Goal: Use online tool/utility: Utilize a website feature to perform a specific function

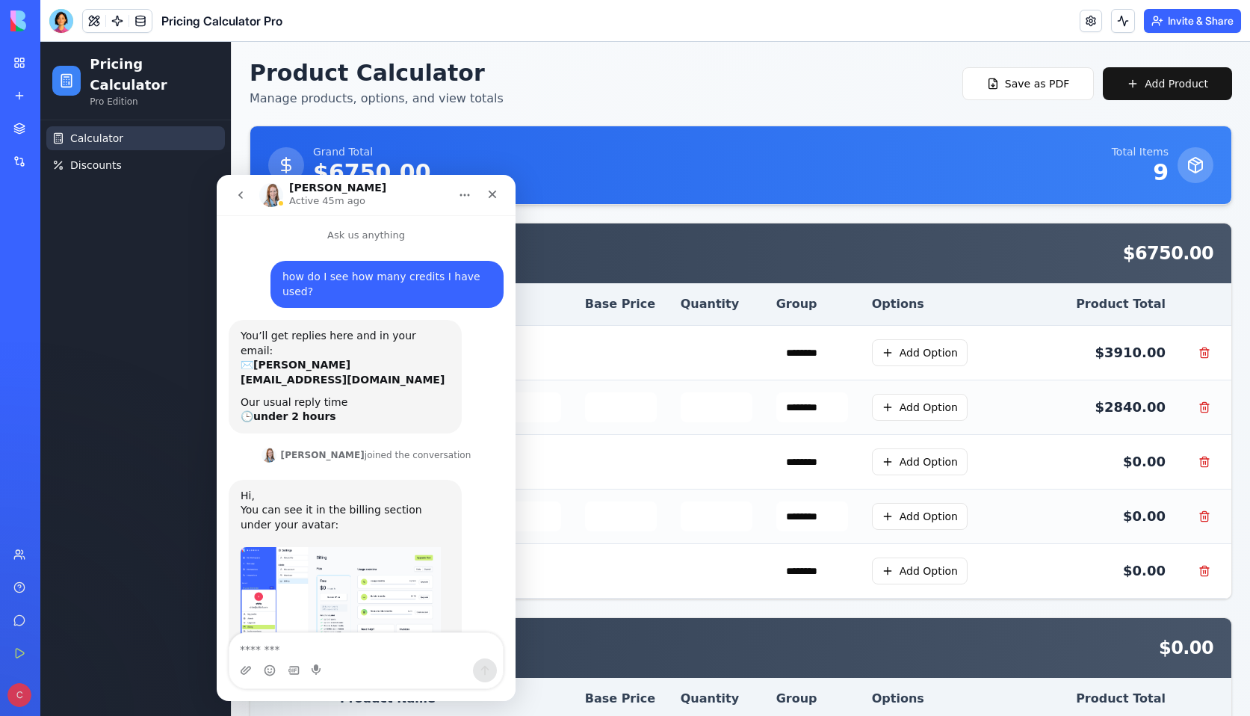
scroll to position [337, 0]
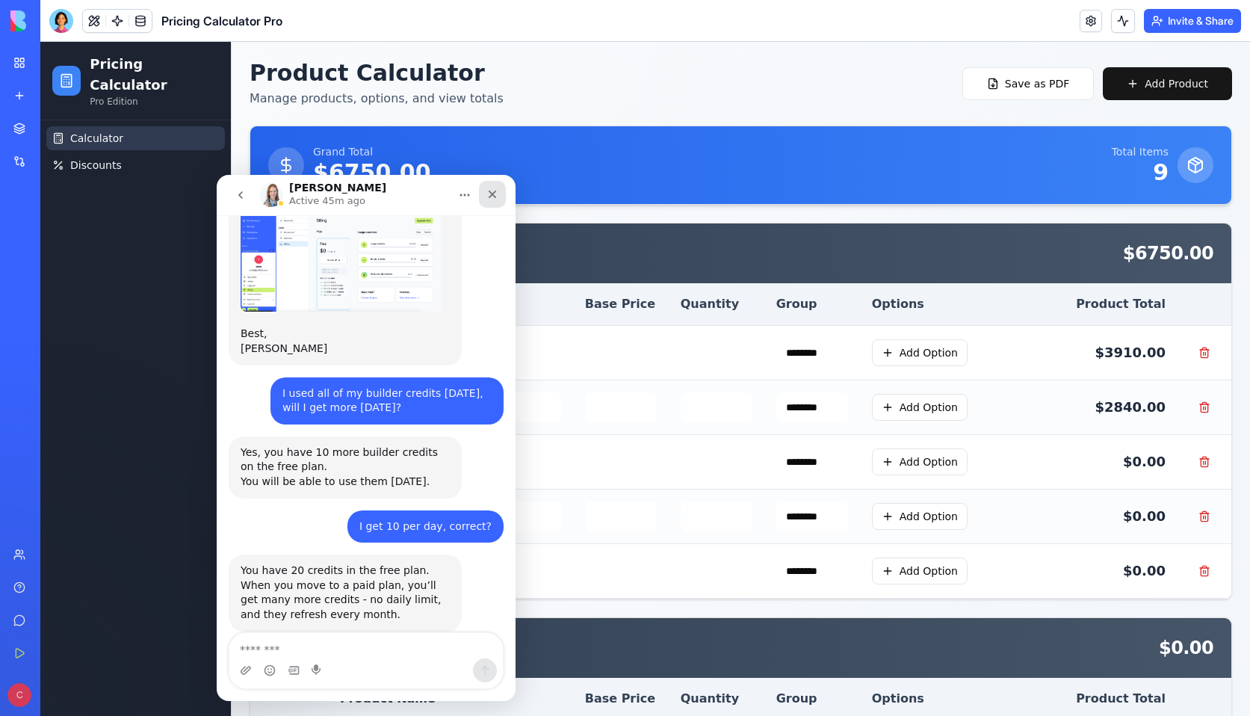
click at [491, 193] on icon "Close" at bounding box center [492, 194] width 8 height 8
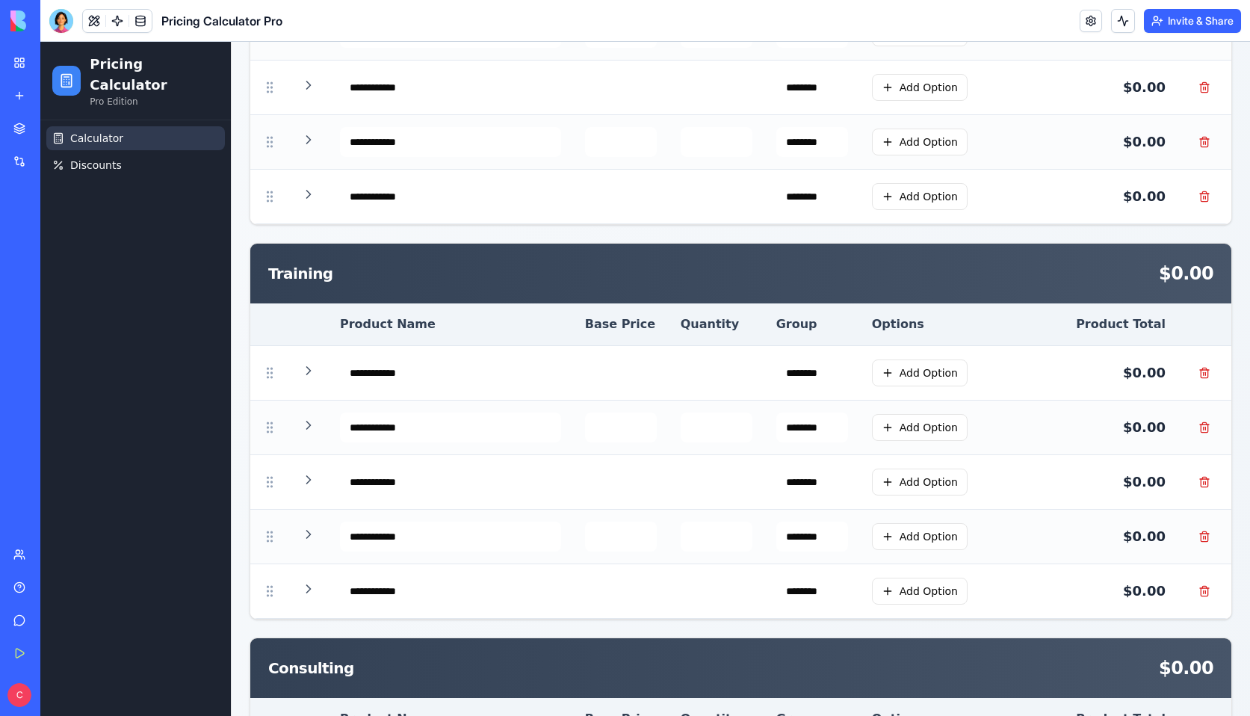
scroll to position [1479, 0]
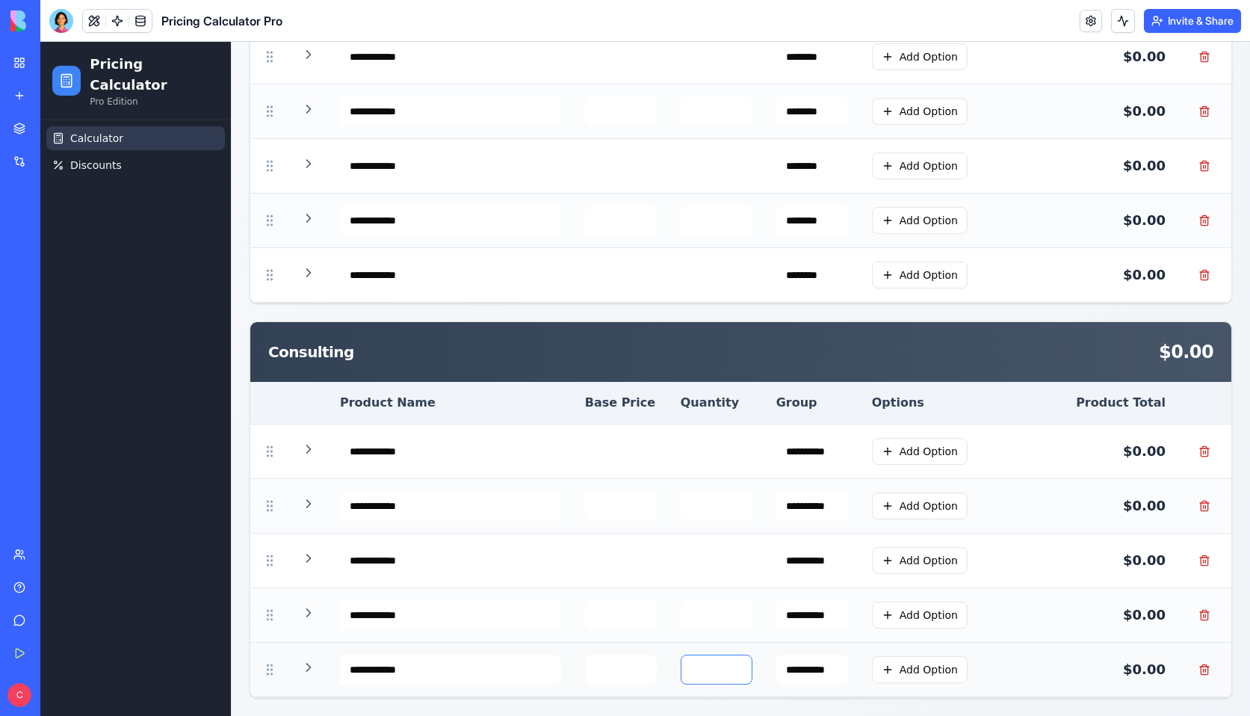
drag, startPoint x: 699, startPoint y: 668, endPoint x: 689, endPoint y: 668, distance: 10.5
click at [689, 668] on input "*" at bounding box center [716, 669] width 72 height 30
type input "*"
drag, startPoint x: 698, startPoint y: 618, endPoint x: 680, endPoint y: 618, distance: 17.2
click at [680, 618] on td "*" at bounding box center [716, 615] width 96 height 55
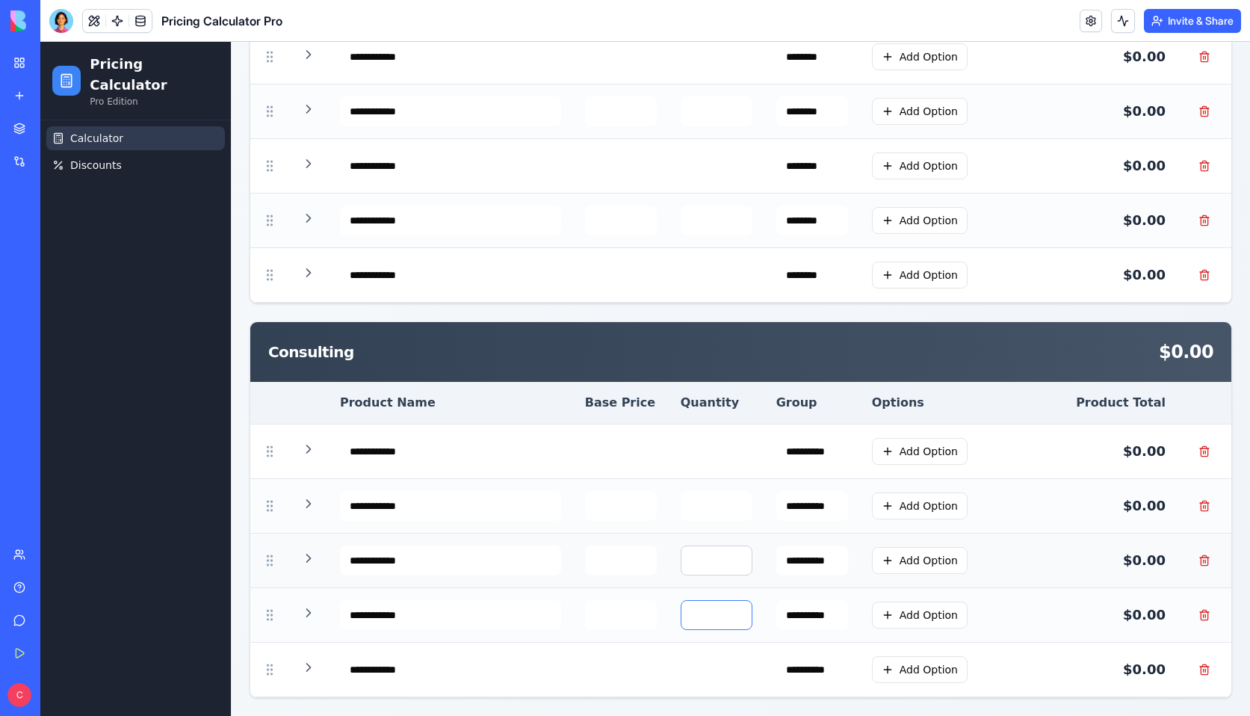
type input "*"
drag, startPoint x: 701, startPoint y: 561, endPoint x: 684, endPoint y: 561, distance: 17.2
click at [684, 561] on input "*" at bounding box center [716, 560] width 72 height 30
type input "*"
drag, startPoint x: 700, startPoint y: 505, endPoint x: 683, endPoint y: 505, distance: 17.2
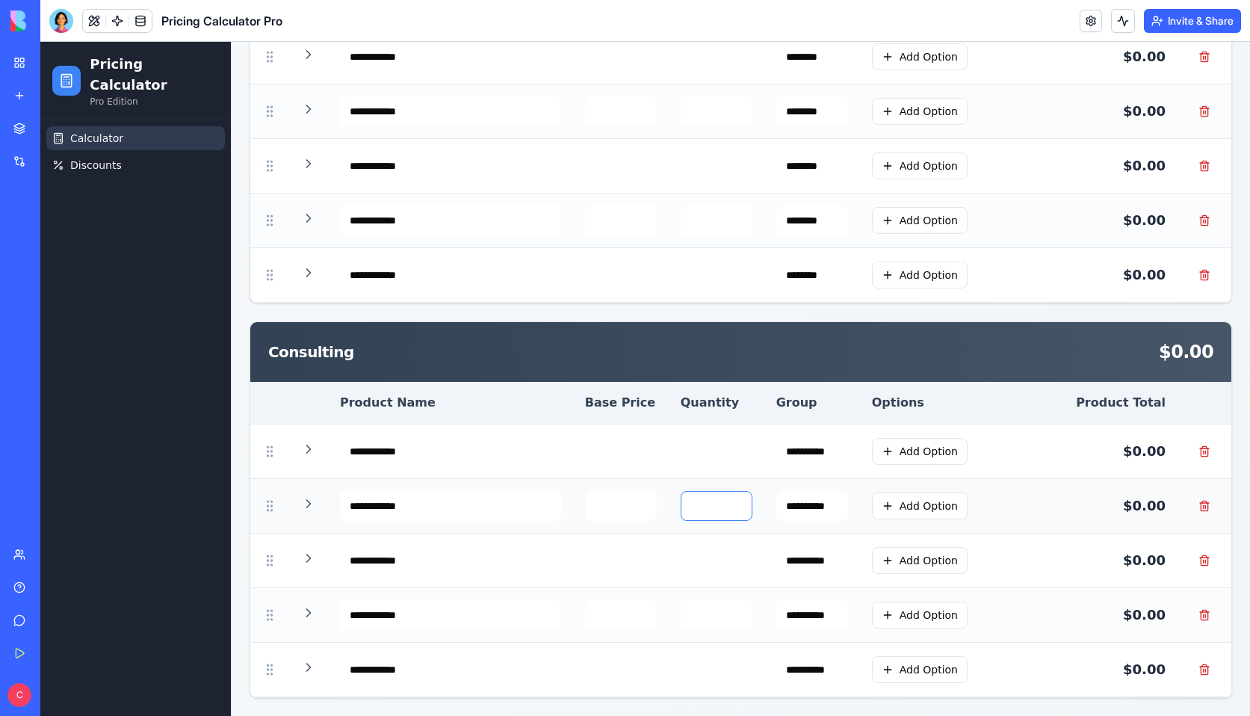
click at [683, 505] on td "*" at bounding box center [716, 506] width 96 height 55
type input "*"
drag, startPoint x: 698, startPoint y: 454, endPoint x: 690, endPoint y: 454, distance: 8.2
click at [690, 454] on input "*" at bounding box center [716, 451] width 72 height 30
type input "*"
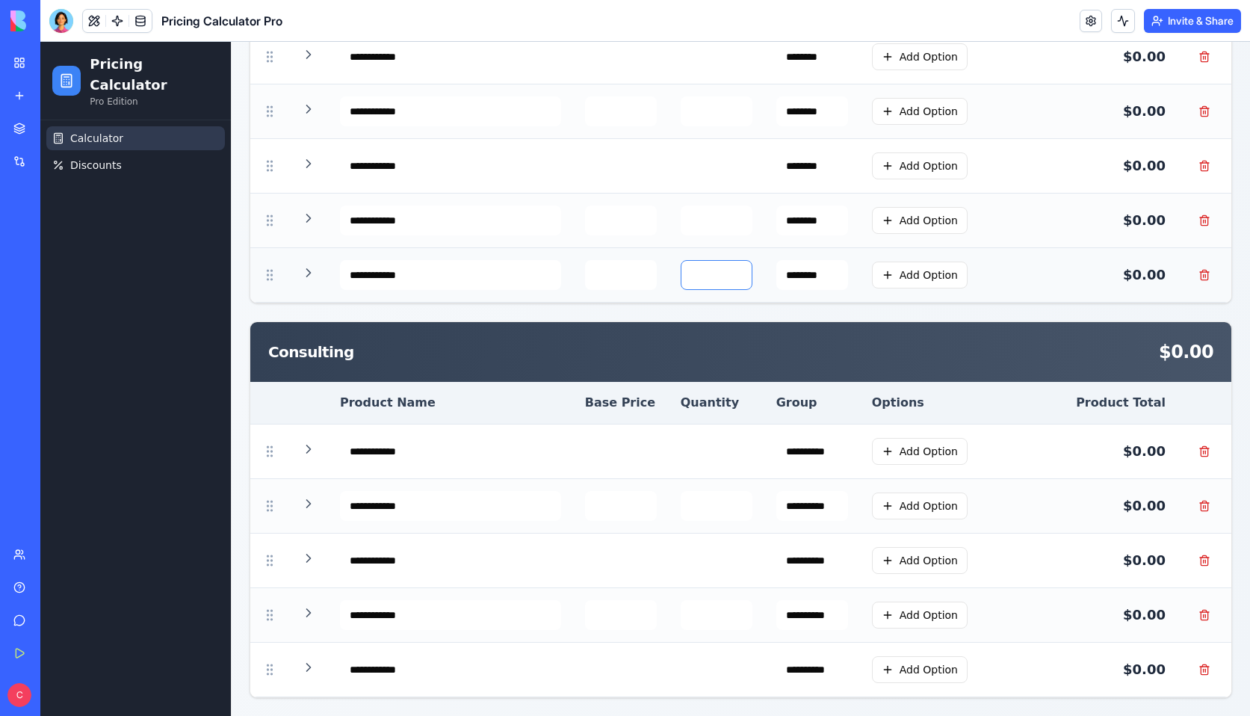
drag, startPoint x: 701, startPoint y: 277, endPoint x: 687, endPoint y: 277, distance: 13.4
click at [687, 277] on input "*" at bounding box center [716, 275] width 72 height 30
type input "*"
drag, startPoint x: 704, startPoint y: 219, endPoint x: 684, endPoint y: 219, distance: 20.2
click at [684, 219] on input "*" at bounding box center [716, 220] width 72 height 30
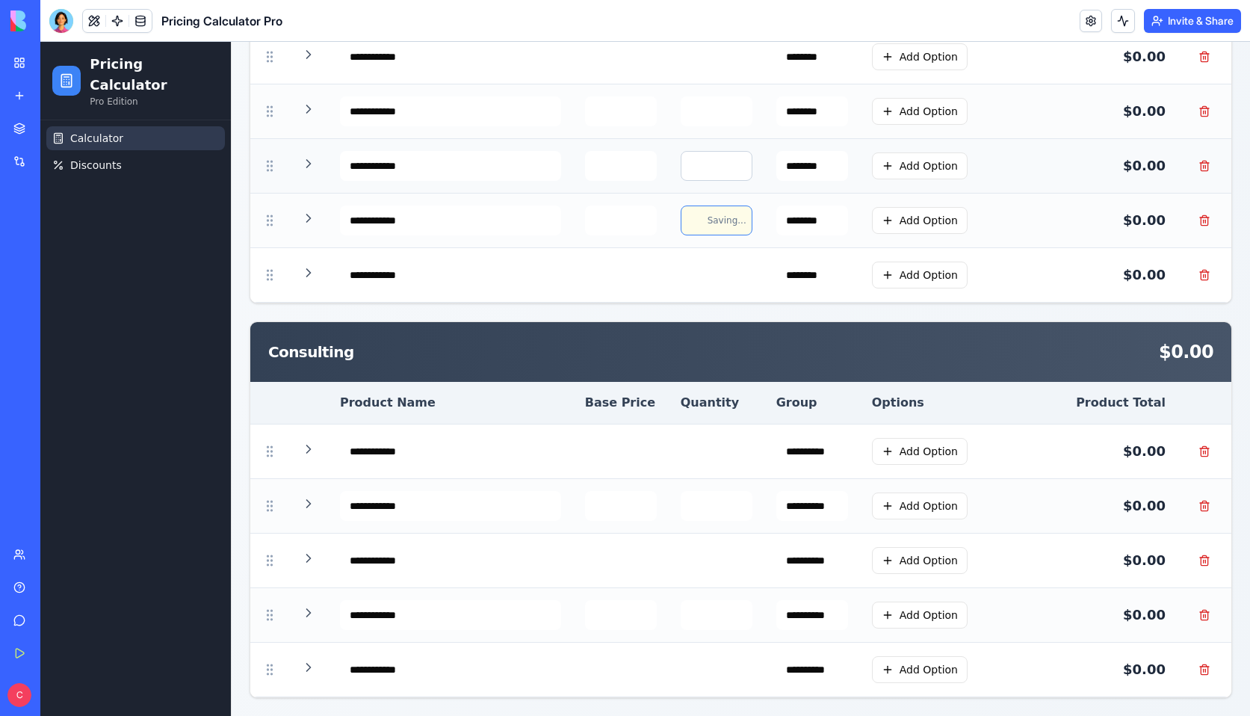
type input "*"
drag, startPoint x: 701, startPoint y: 172, endPoint x: 680, endPoint y: 169, distance: 20.4
click at [682, 170] on td "*" at bounding box center [716, 166] width 96 height 55
type input "*"
drag, startPoint x: 703, startPoint y: 114, endPoint x: 684, endPoint y: 114, distance: 18.7
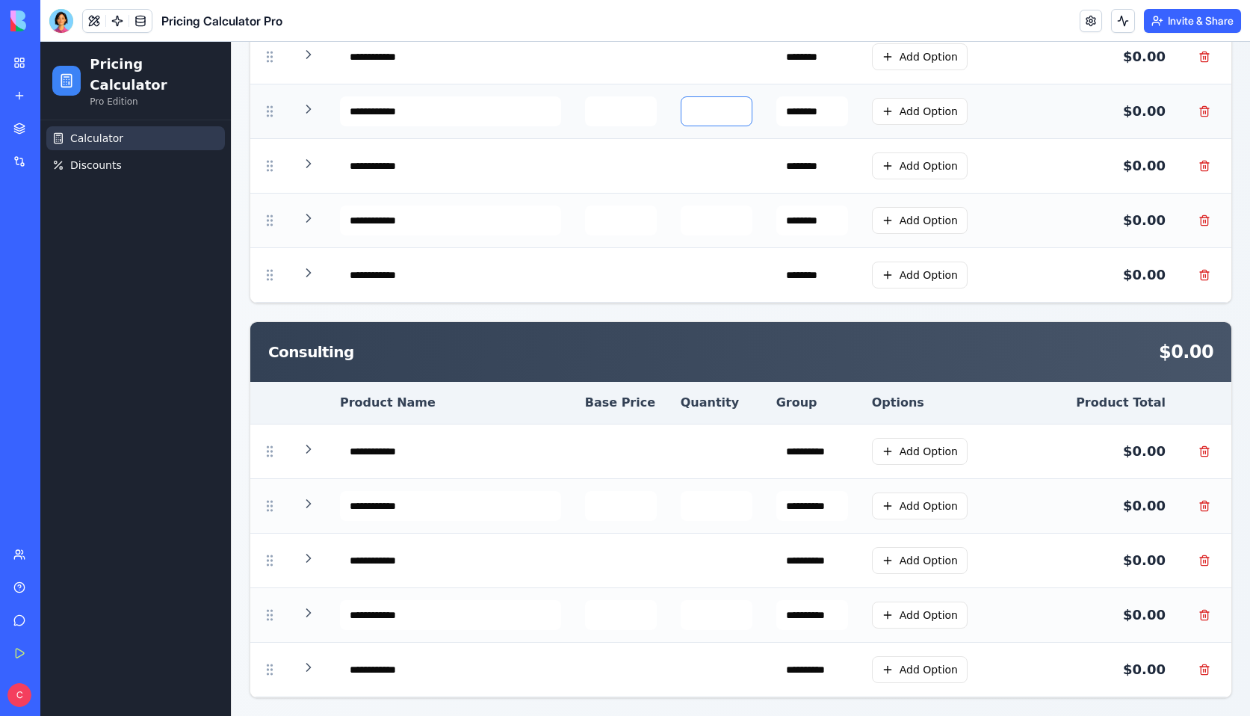
click at [684, 114] on td "*" at bounding box center [716, 111] width 96 height 55
type input "*"
drag, startPoint x: 704, startPoint y: 58, endPoint x: 685, endPoint y: 58, distance: 18.7
click at [685, 58] on input "*" at bounding box center [716, 57] width 72 height 30
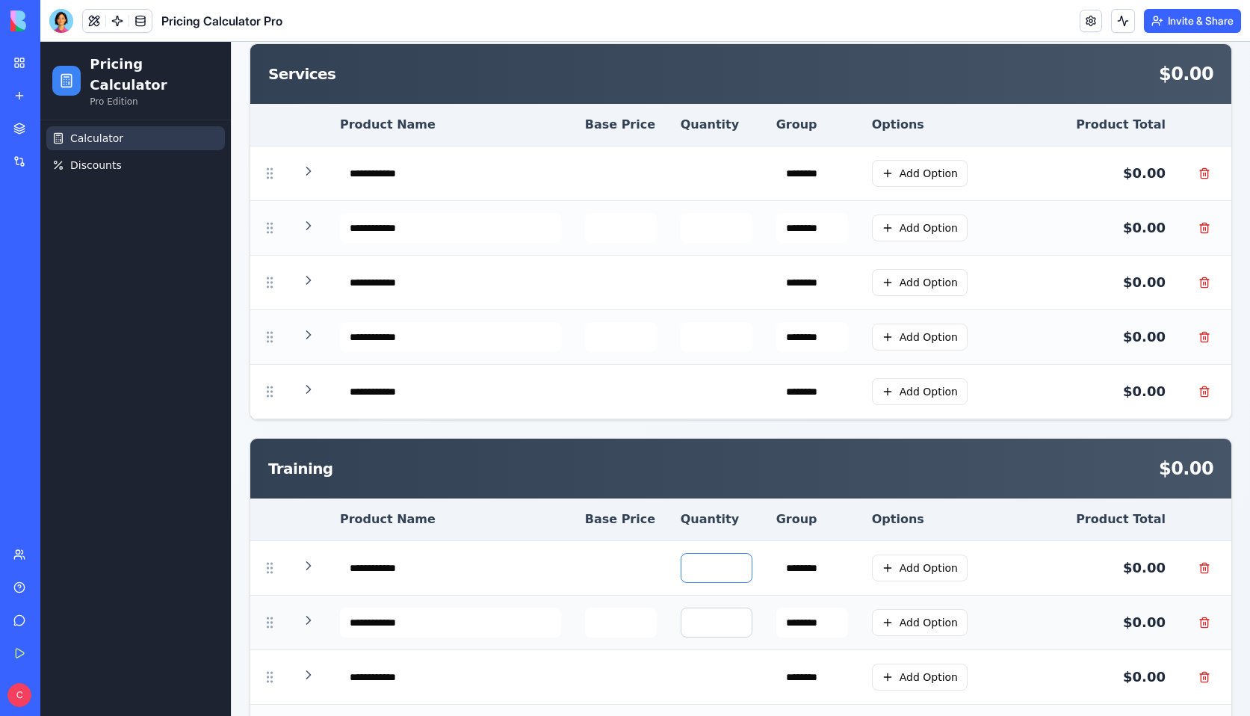
scroll to position [931, 0]
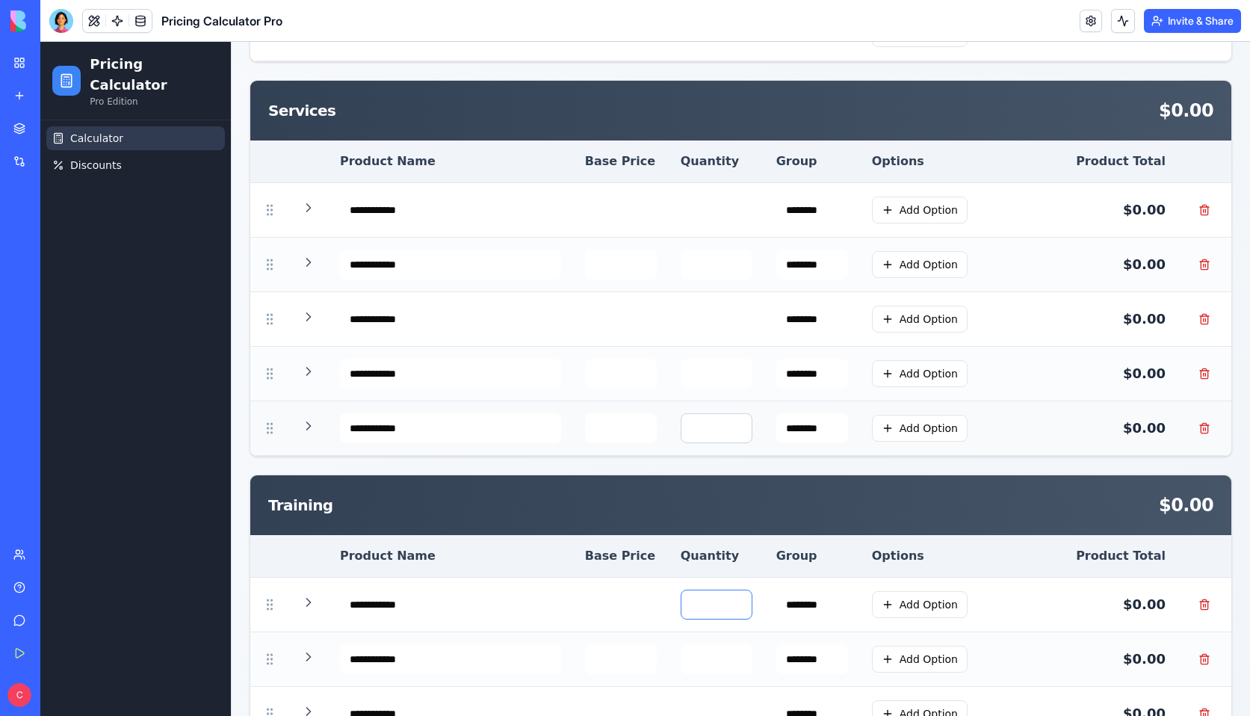
type input "*"
drag, startPoint x: 704, startPoint y: 426, endPoint x: 686, endPoint y: 426, distance: 17.2
click at [686, 426] on input "*" at bounding box center [716, 428] width 72 height 30
type input "*"
drag, startPoint x: 701, startPoint y: 376, endPoint x: 686, endPoint y: 375, distance: 15.0
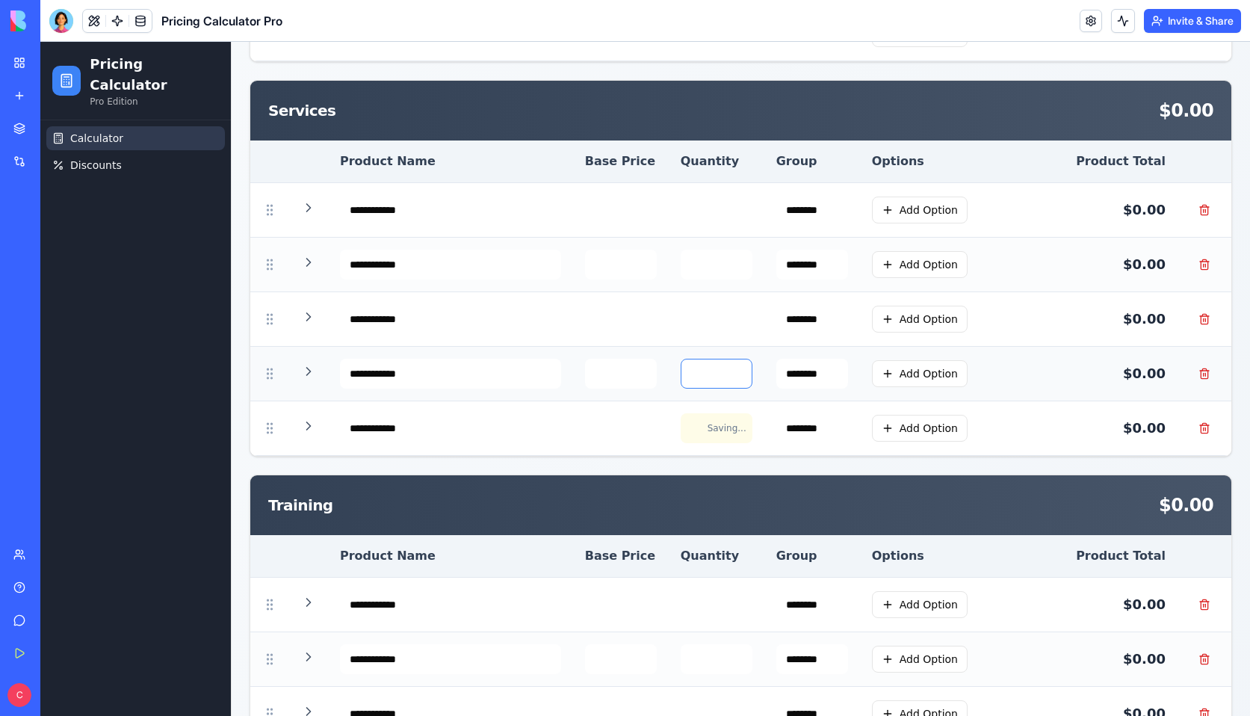
click at [686, 375] on input "*" at bounding box center [716, 374] width 72 height 30
type input "*"
drag, startPoint x: 707, startPoint y: 320, endPoint x: 688, endPoint y: 320, distance: 18.7
click at [688, 320] on input "*" at bounding box center [716, 319] width 72 height 30
type input "*"
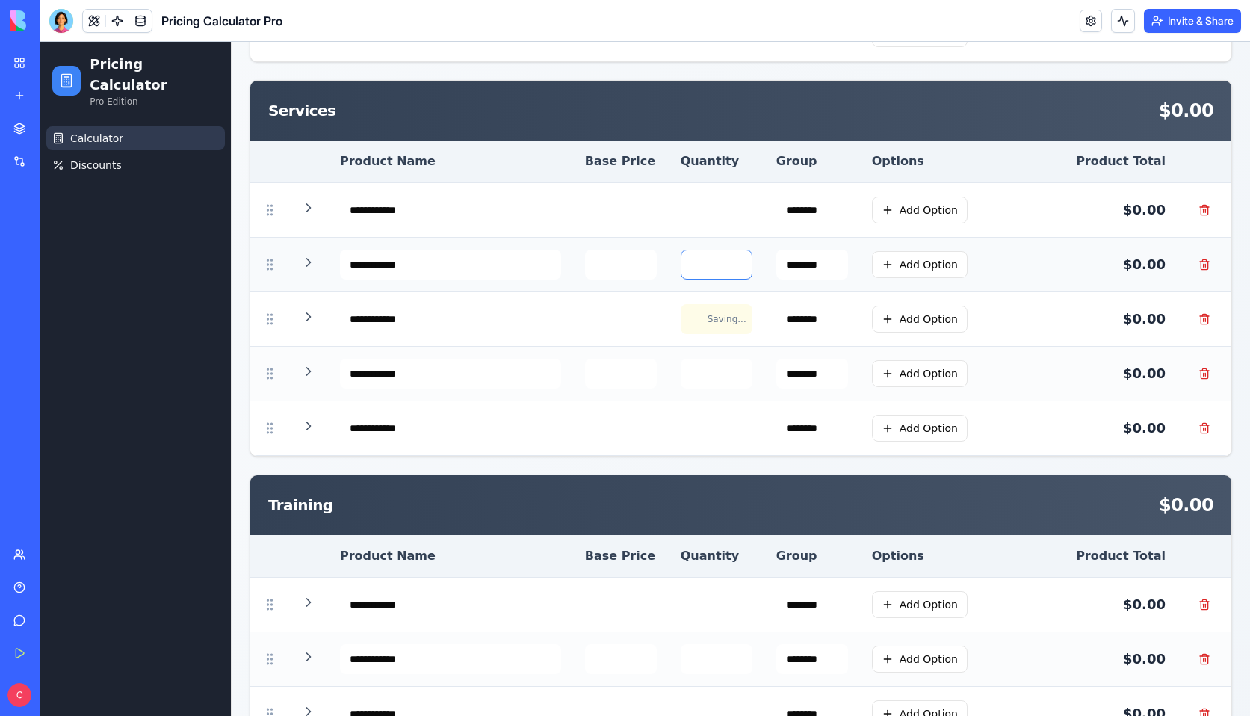
drag, startPoint x: 702, startPoint y: 263, endPoint x: 685, endPoint y: 263, distance: 17.2
click at [685, 263] on input "*" at bounding box center [716, 264] width 72 height 30
type input "*"
drag, startPoint x: 705, startPoint y: 208, endPoint x: 691, endPoint y: 208, distance: 14.2
click at [691, 208] on input "*" at bounding box center [716, 210] width 72 height 30
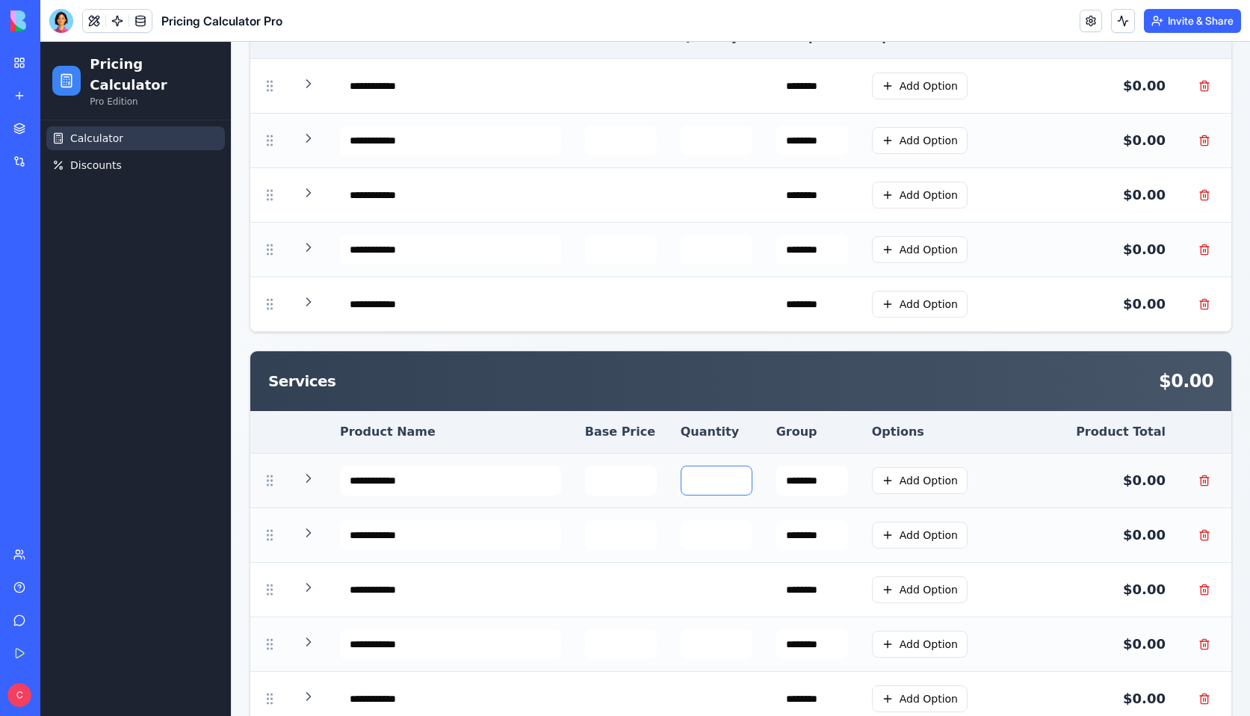
scroll to position [642, 0]
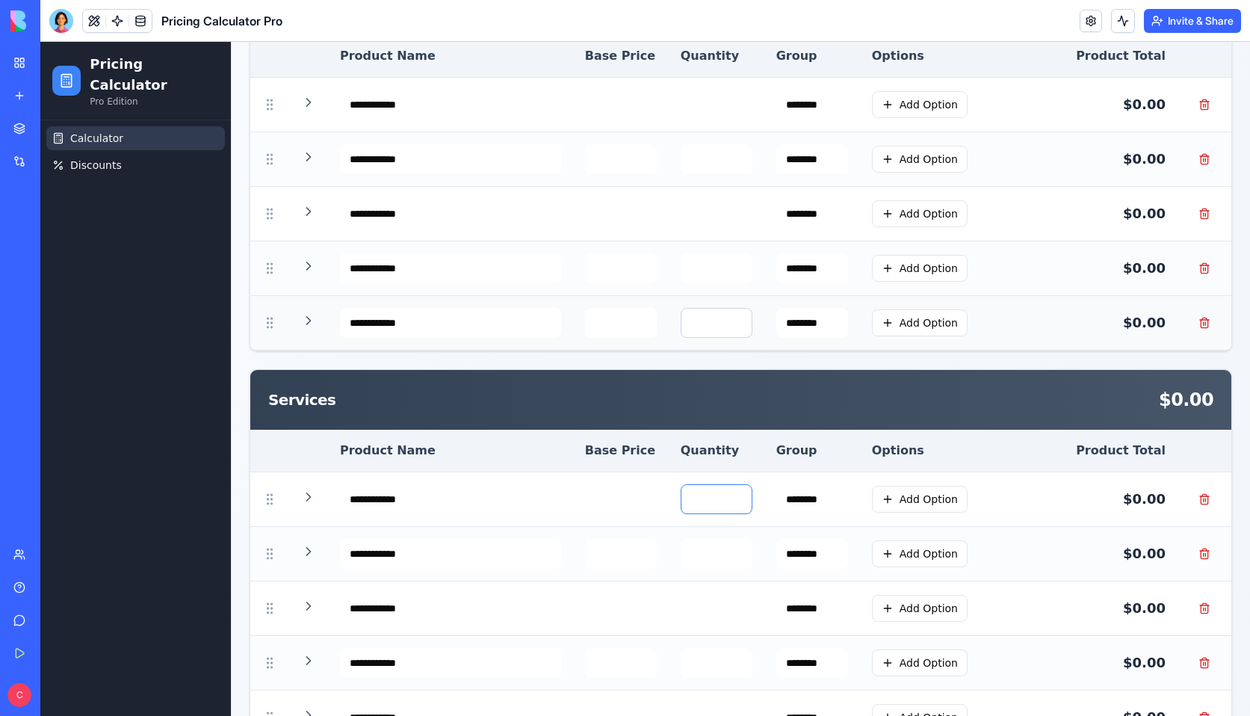
type input "*"
drag, startPoint x: 705, startPoint y: 317, endPoint x: 688, endPoint y: 314, distance: 17.4
click at [688, 314] on input "*" at bounding box center [716, 323] width 72 height 30
type input "*"
drag, startPoint x: 701, startPoint y: 270, endPoint x: 685, endPoint y: 270, distance: 15.7
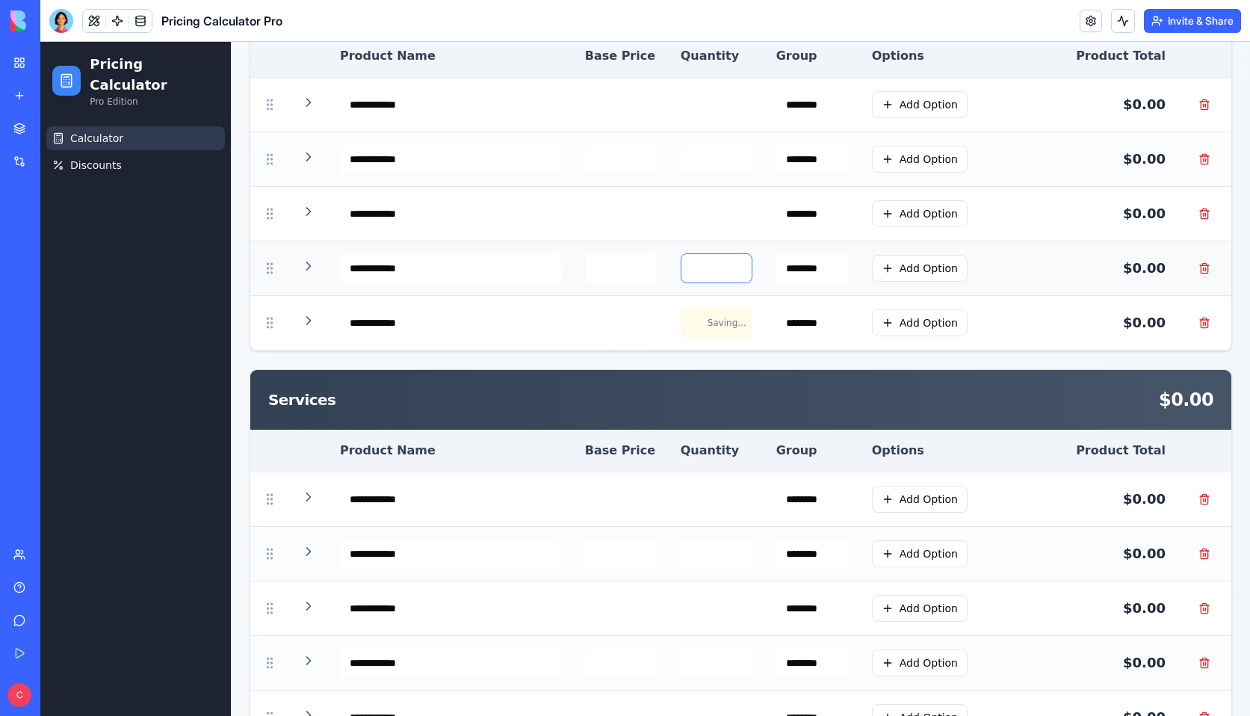
click at [685, 270] on input "*" at bounding box center [716, 268] width 72 height 30
type input "*"
drag, startPoint x: 701, startPoint y: 215, endPoint x: 689, endPoint y: 215, distance: 12.7
click at [689, 215] on input "*" at bounding box center [716, 214] width 72 height 30
type input "*"
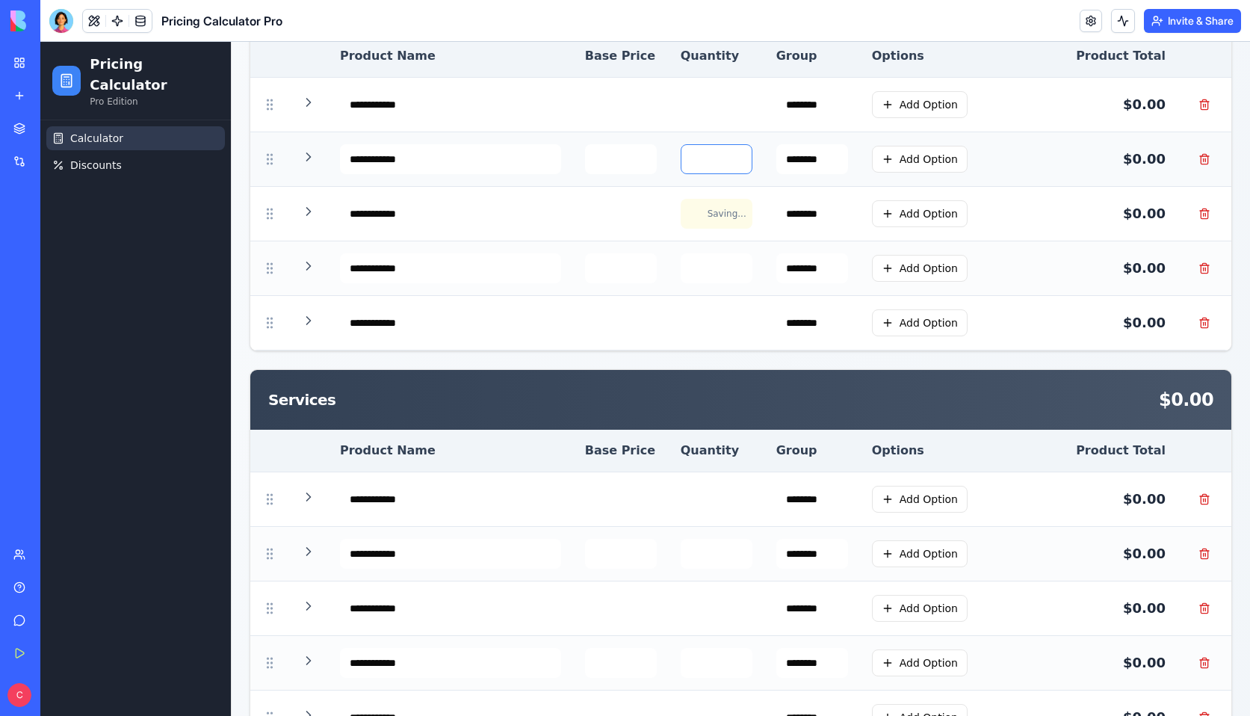
drag, startPoint x: 704, startPoint y: 158, endPoint x: 686, endPoint y: 158, distance: 17.2
click at [687, 158] on input "*" at bounding box center [716, 159] width 72 height 30
type input "*"
drag, startPoint x: 701, startPoint y: 102, endPoint x: 680, endPoint y: 102, distance: 20.2
click at [681, 102] on td "*" at bounding box center [716, 105] width 96 height 55
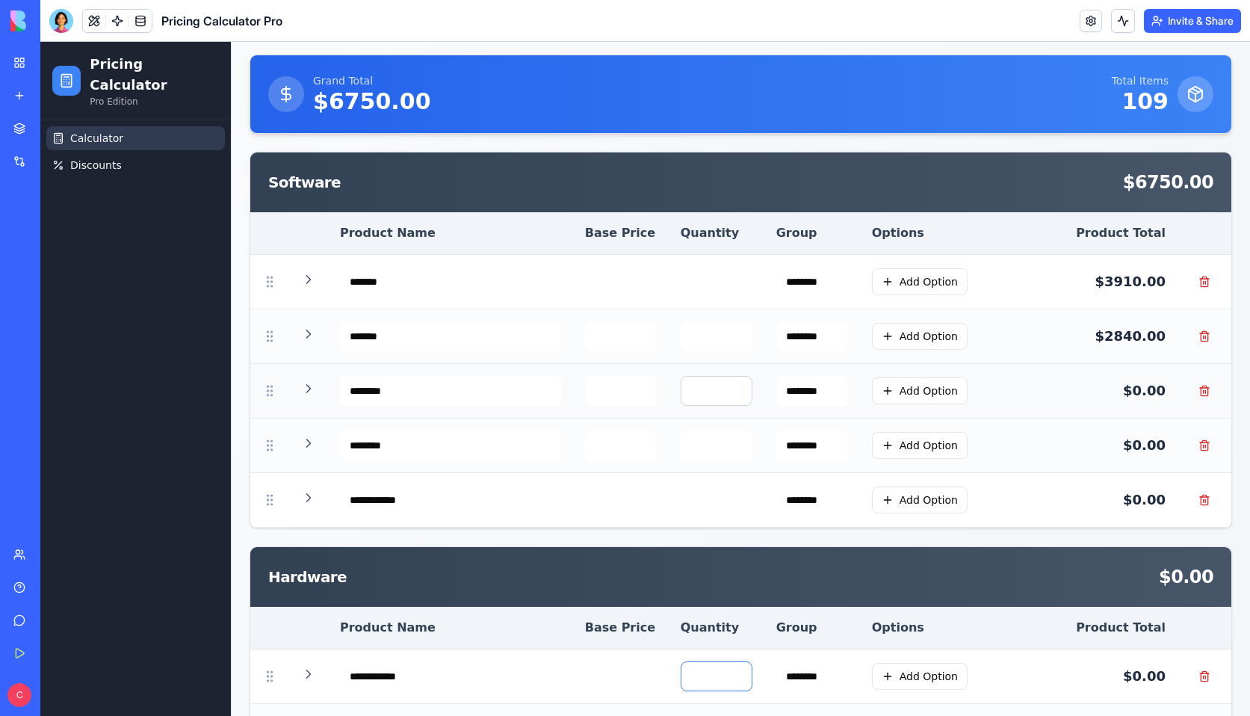
scroll to position [70, 0]
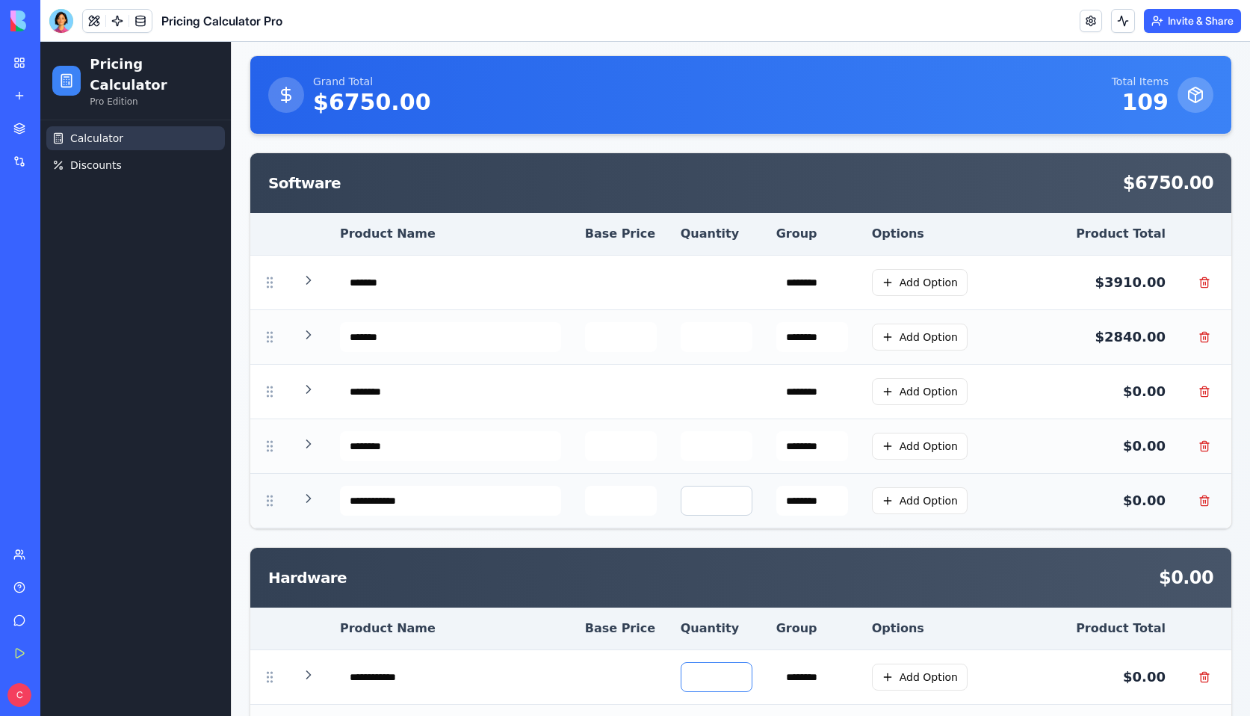
type input "*"
drag, startPoint x: 706, startPoint y: 501, endPoint x: 684, endPoint y: 501, distance: 21.7
click at [685, 501] on input "*" at bounding box center [716, 500] width 72 height 30
type input "*"
drag, startPoint x: 701, startPoint y: 449, endPoint x: 682, endPoint y: 448, distance: 19.4
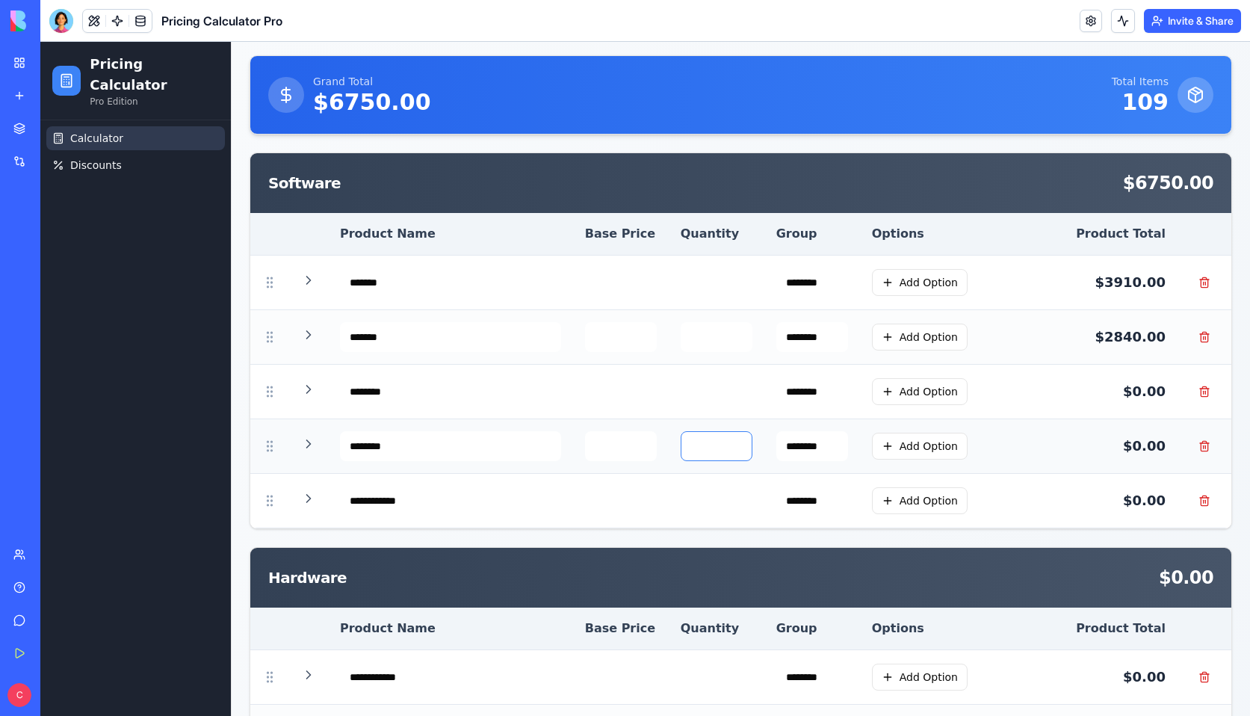
click at [683, 449] on td "*" at bounding box center [716, 446] width 96 height 55
type input "*"
drag, startPoint x: 701, startPoint y: 392, endPoint x: 686, endPoint y: 392, distance: 14.9
click at [686, 392] on input "*" at bounding box center [716, 391] width 72 height 30
type input "*"
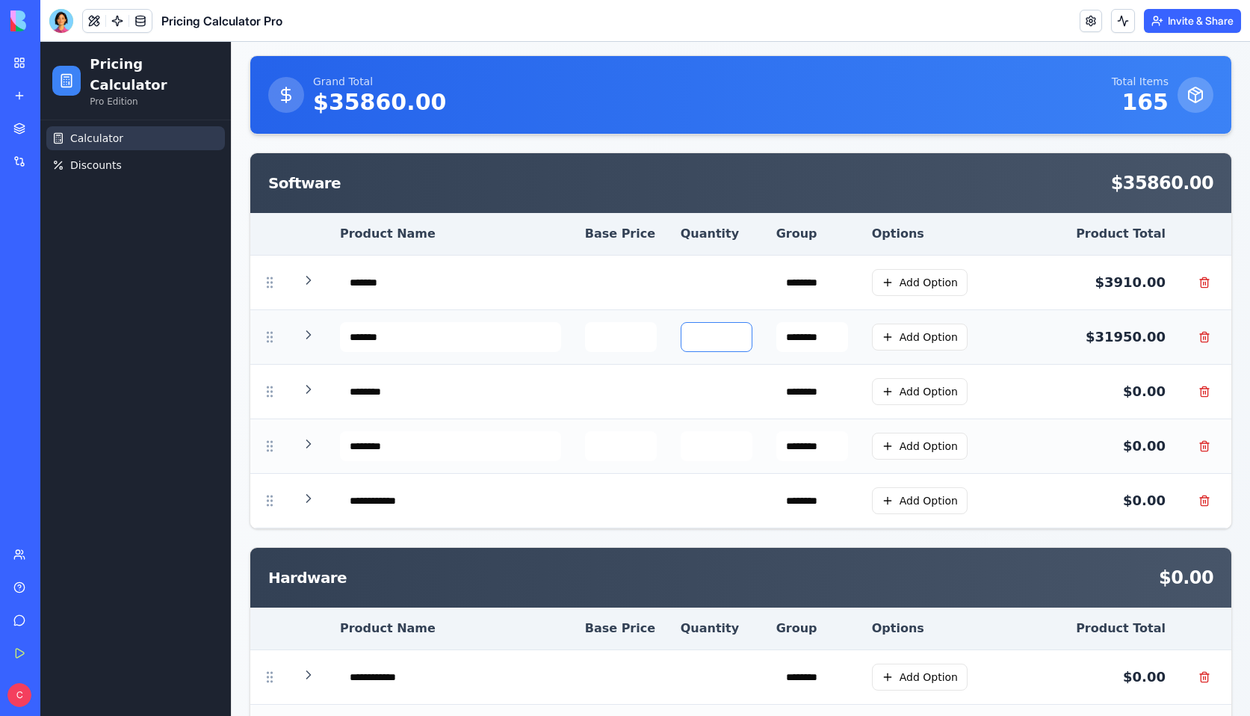
drag, startPoint x: 698, startPoint y: 337, endPoint x: 721, endPoint y: 337, distance: 23.2
click at [721, 337] on input "**" at bounding box center [716, 337] width 72 height 30
type input "*"
click at [735, 42] on iframe at bounding box center [644, 379] width 1209 height 674
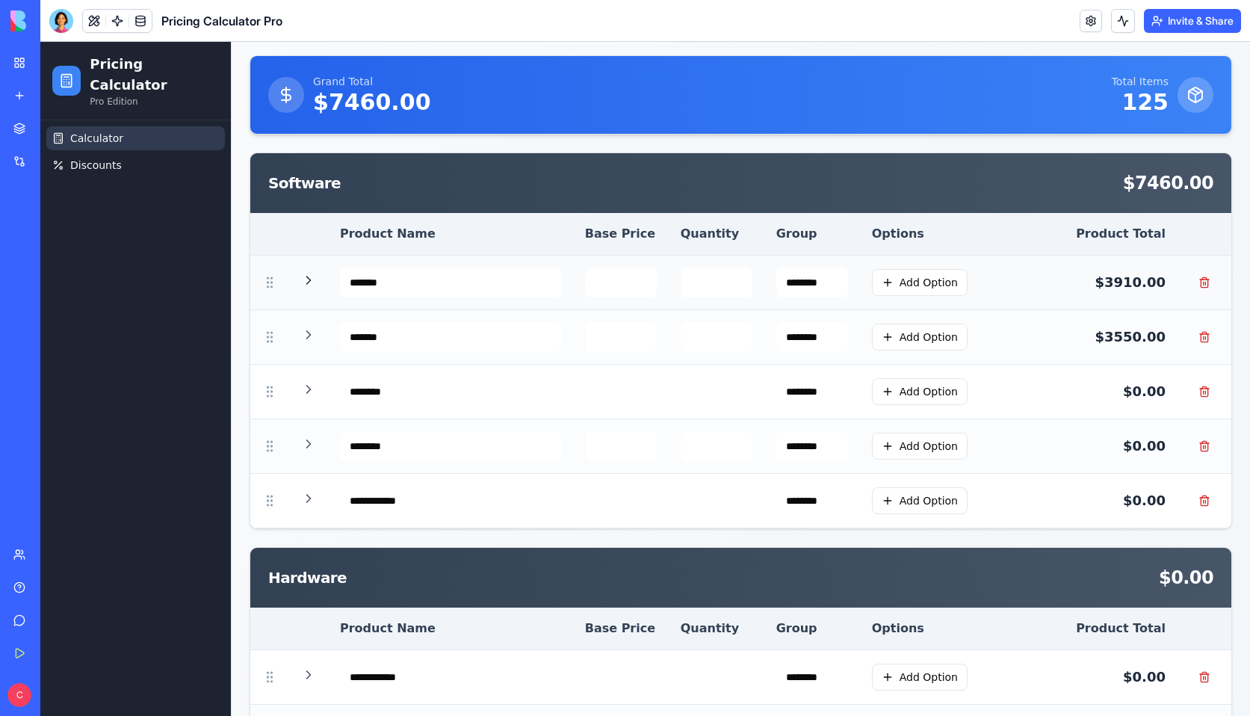
click at [312, 285] on icon at bounding box center [308, 280] width 15 height 15
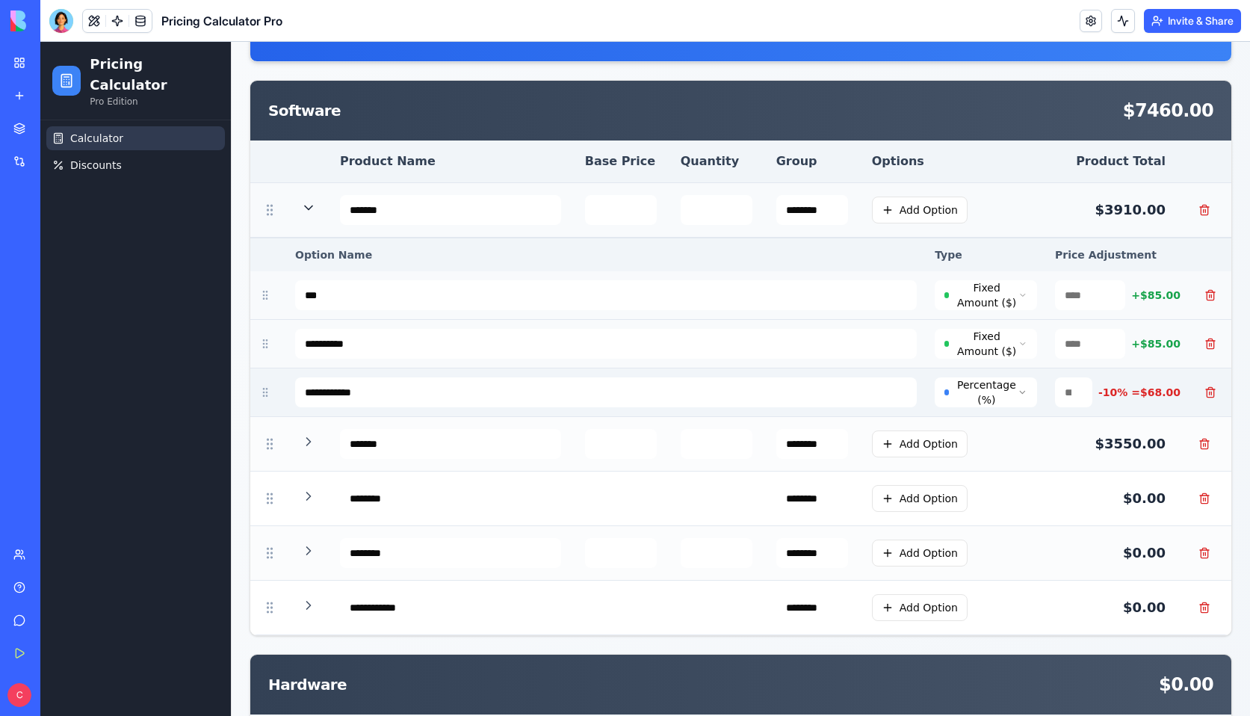
scroll to position [152, 0]
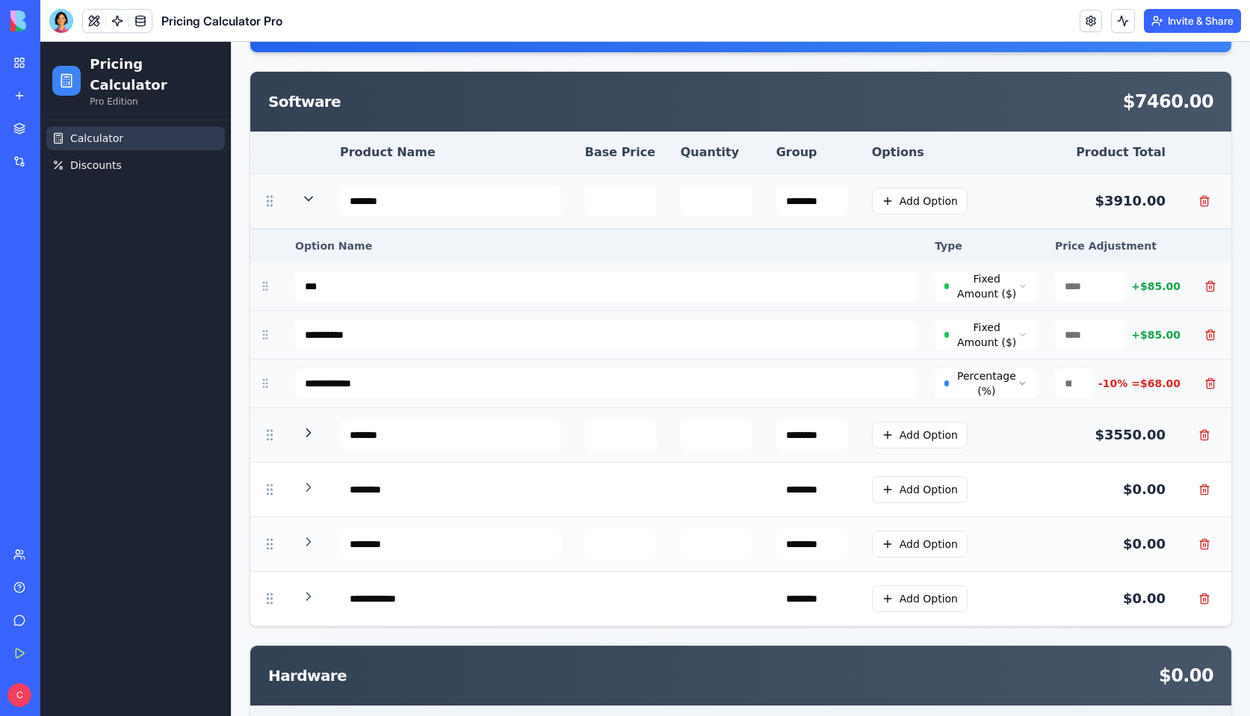
click at [308, 433] on icon at bounding box center [308, 432] width 15 height 15
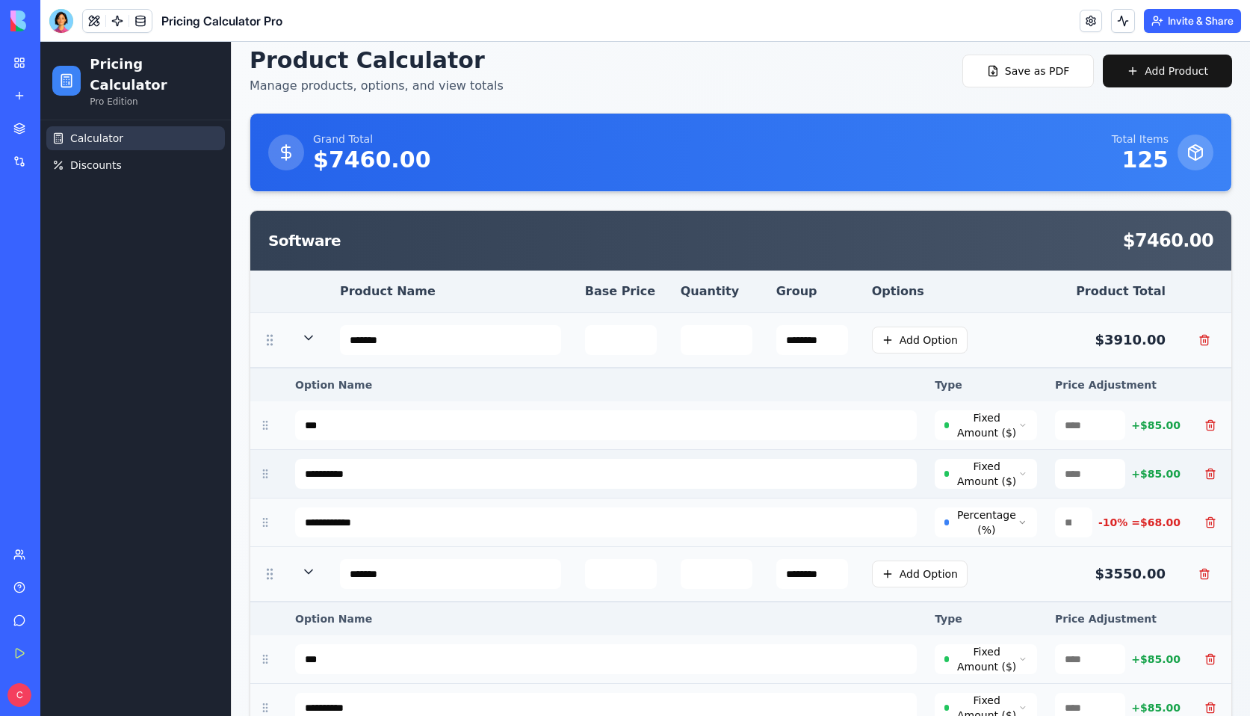
scroll to position [0, 0]
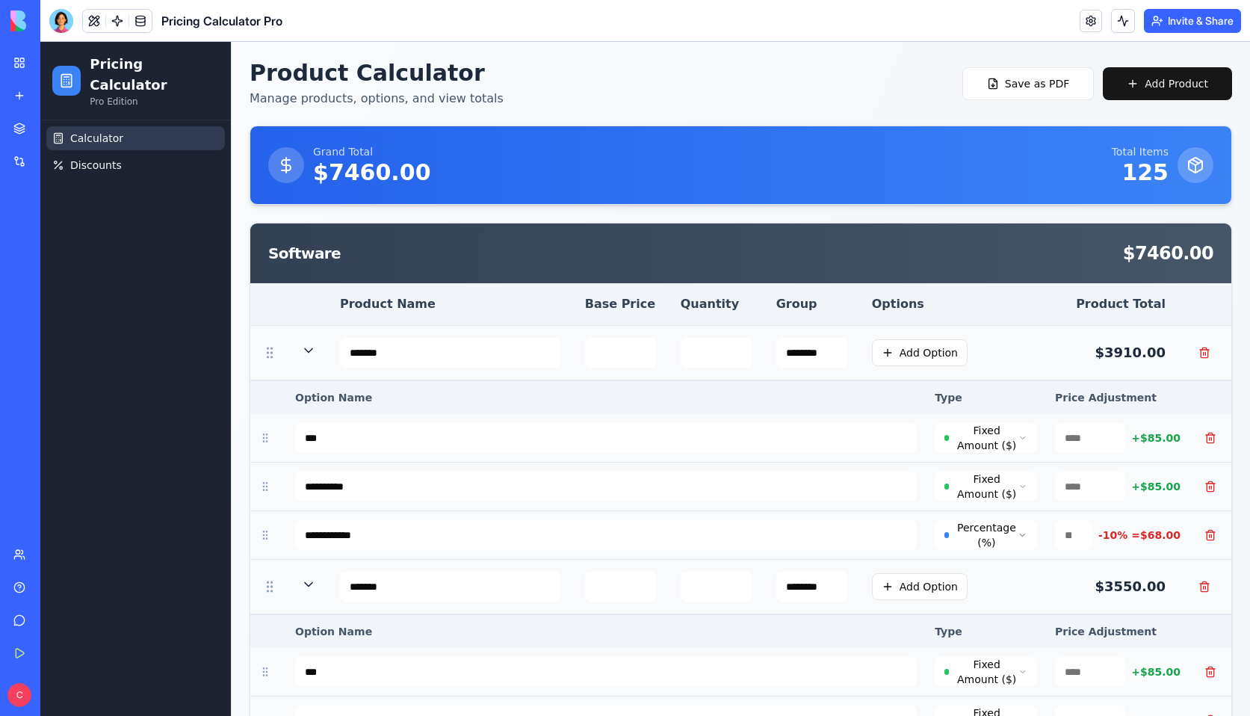
click at [308, 350] on icon at bounding box center [308, 350] width 15 height 15
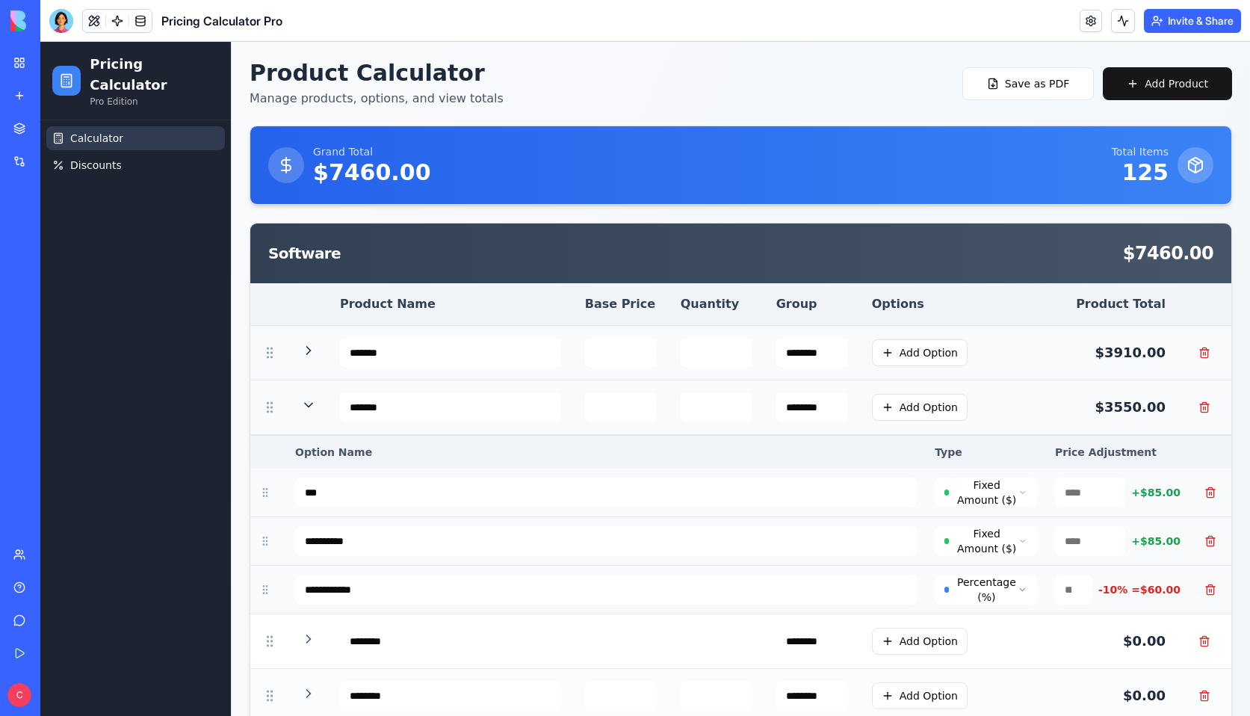
click at [302, 402] on icon at bounding box center [308, 404] width 15 height 15
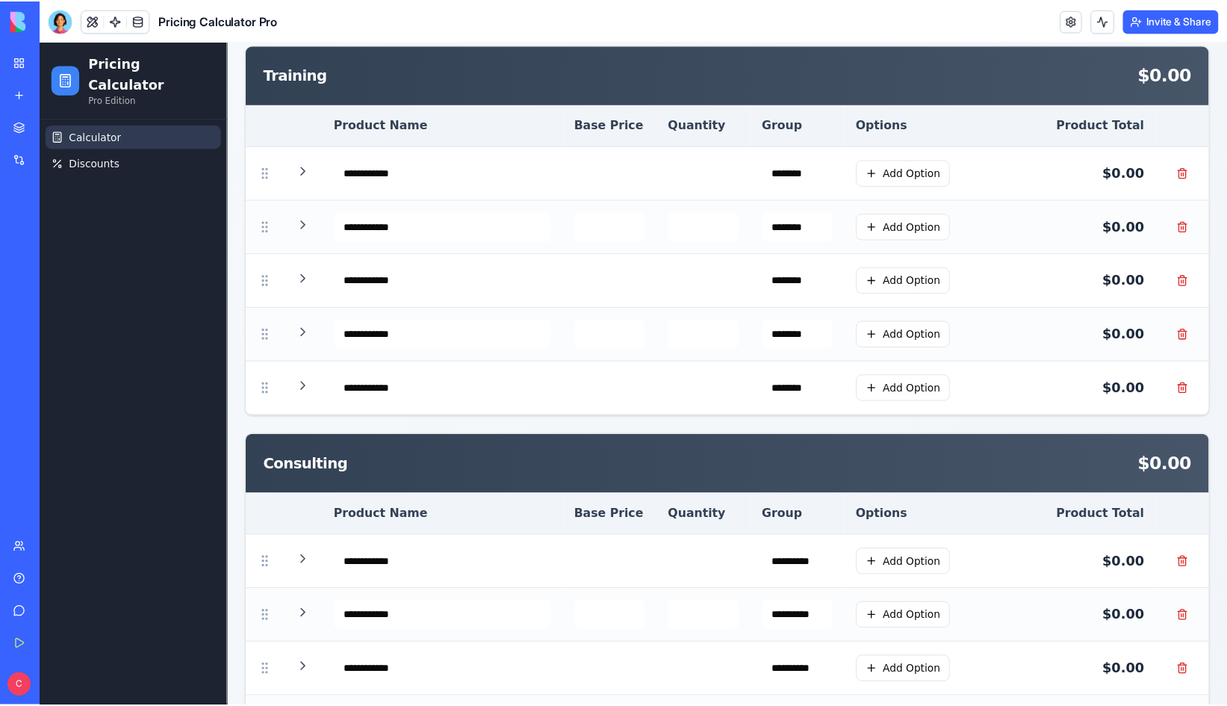
scroll to position [1479, 0]
